Goal: Task Accomplishment & Management: Manage account settings

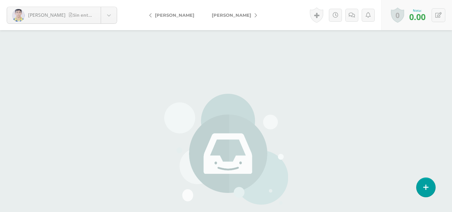
scroll to position [67, 0]
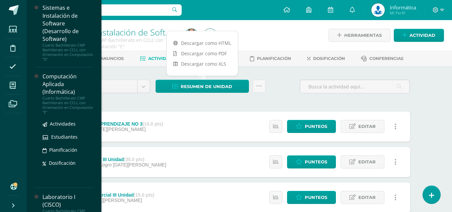
scroll to position [1447, 0]
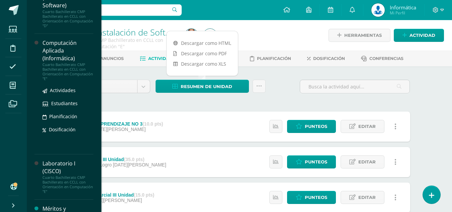
click at [61, 81] on div "Cuarto Bachillerato CMP Bachillerato en CCLL con Orientación en Computación "E"" at bounding box center [67, 71] width 51 height 19
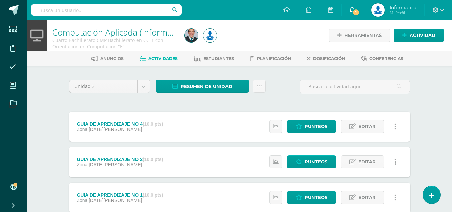
click at [357, 14] on span "1" at bounding box center [355, 12] width 7 height 7
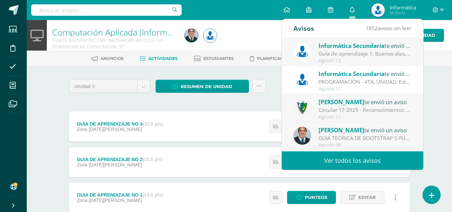
click at [376, 52] on div "Guía de aprendizaje 1: Buenos días, estimados todos, a continuación adjunto la …" at bounding box center [364, 54] width 93 height 8
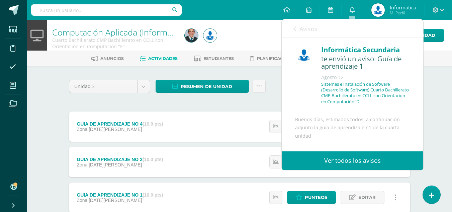
scroll to position [33, 0]
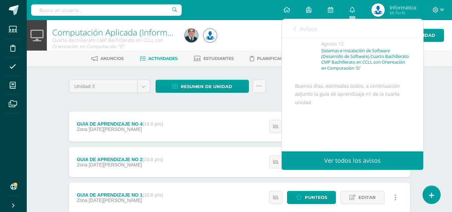
click at [442, 163] on div "Computación Aplicada (Informática) Cuarto Bachillerato CMP Bachillerato en CCLL…" at bounding box center [239, 209] width 425 height 379
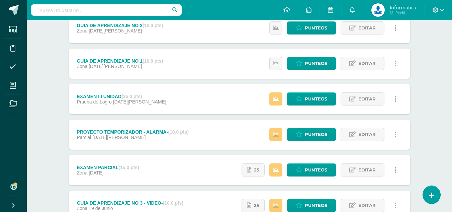
scroll to position [100, 0]
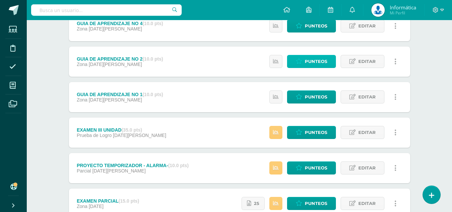
click at [325, 63] on span "Punteos" at bounding box center [316, 61] width 22 height 12
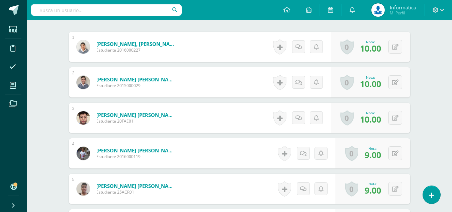
scroll to position [401, 0]
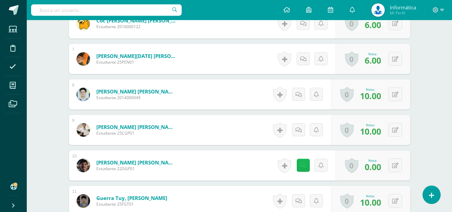
click at [303, 165] on icon at bounding box center [303, 166] width 6 height 6
click at [444, 155] on div "Computación Aplicada (Informática) Cuarto Bachillerato CMP Bachillerato en CCLL…" at bounding box center [239, 114] width 425 height 990
click at [396, 166] on icon at bounding box center [395, 166] width 6 height 6
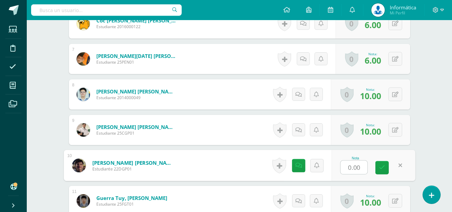
type input "5"
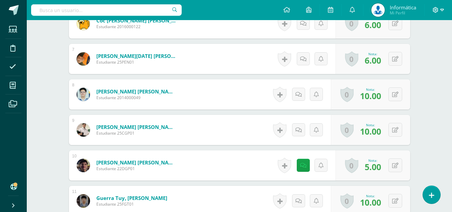
click at [435, 9] on icon at bounding box center [435, 10] width 6 height 6
click at [427, 47] on span "Cerrar sesión" at bounding box center [421, 45] width 30 height 6
